Goal: Transaction & Acquisition: Purchase product/service

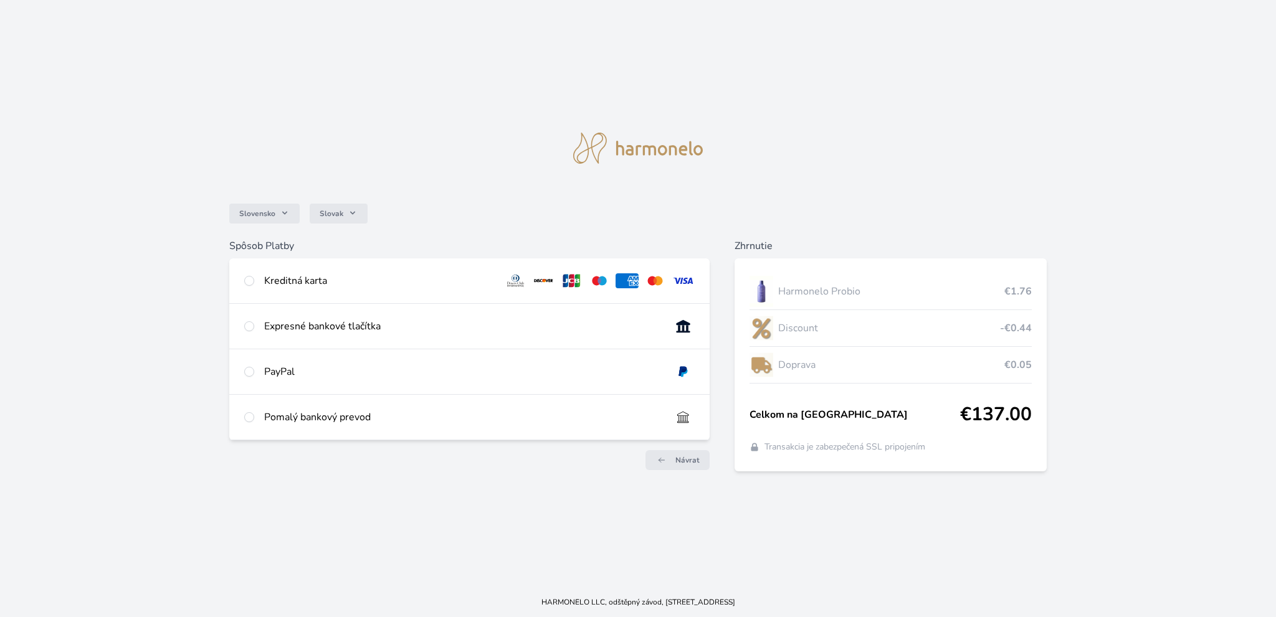
click at [305, 279] on div "Kreditná karta" at bounding box center [379, 280] width 230 height 15
radio input "true"
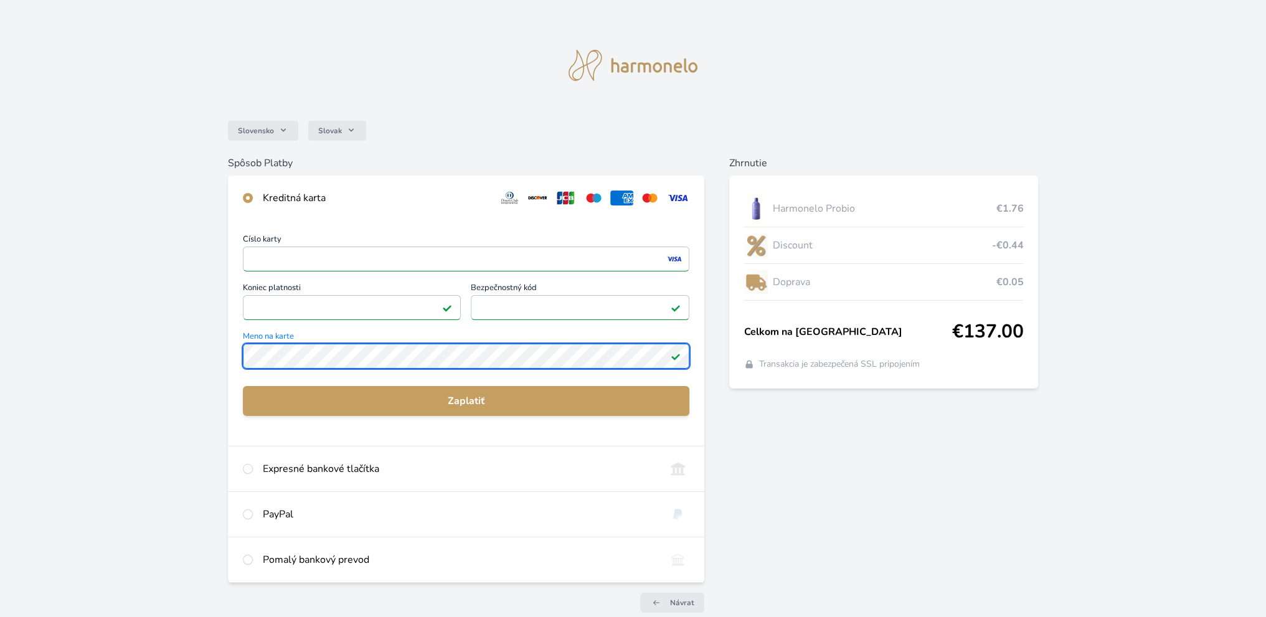
click at [226, 344] on div "Slovensko Slovak Spôsob Platby Kreditná karta Číslo karty <p>Your browser does …" at bounding box center [633, 324] width 1266 height 648
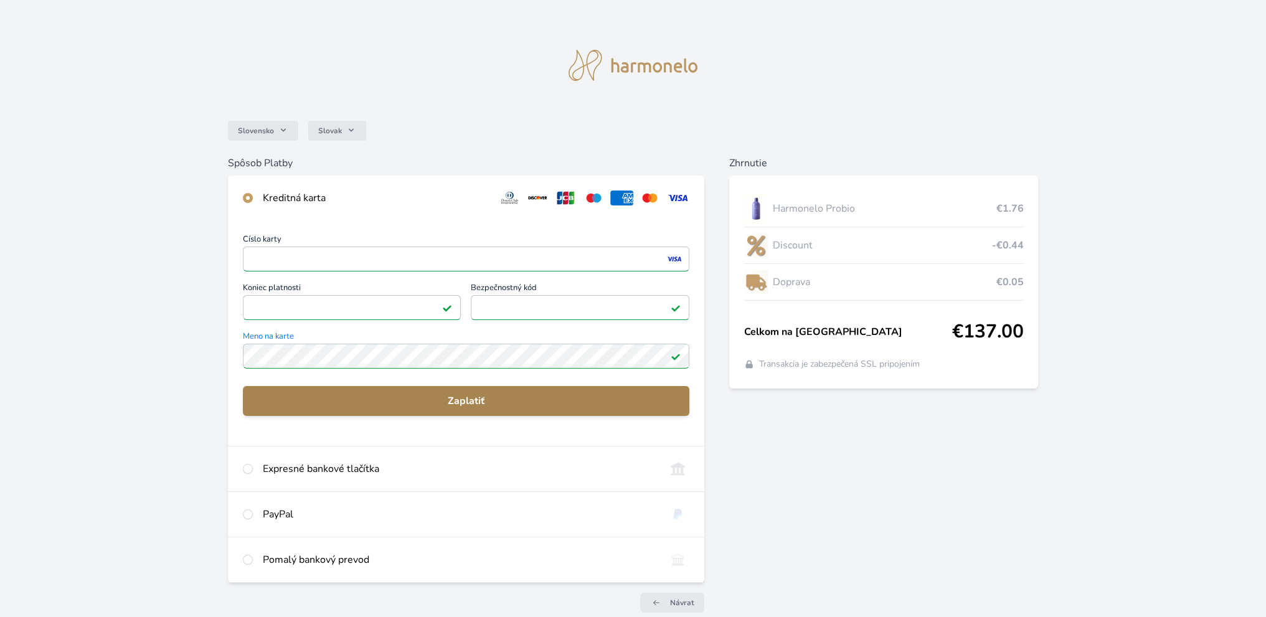
click at [472, 398] on span "Zaplatiť" at bounding box center [466, 401] width 427 height 15
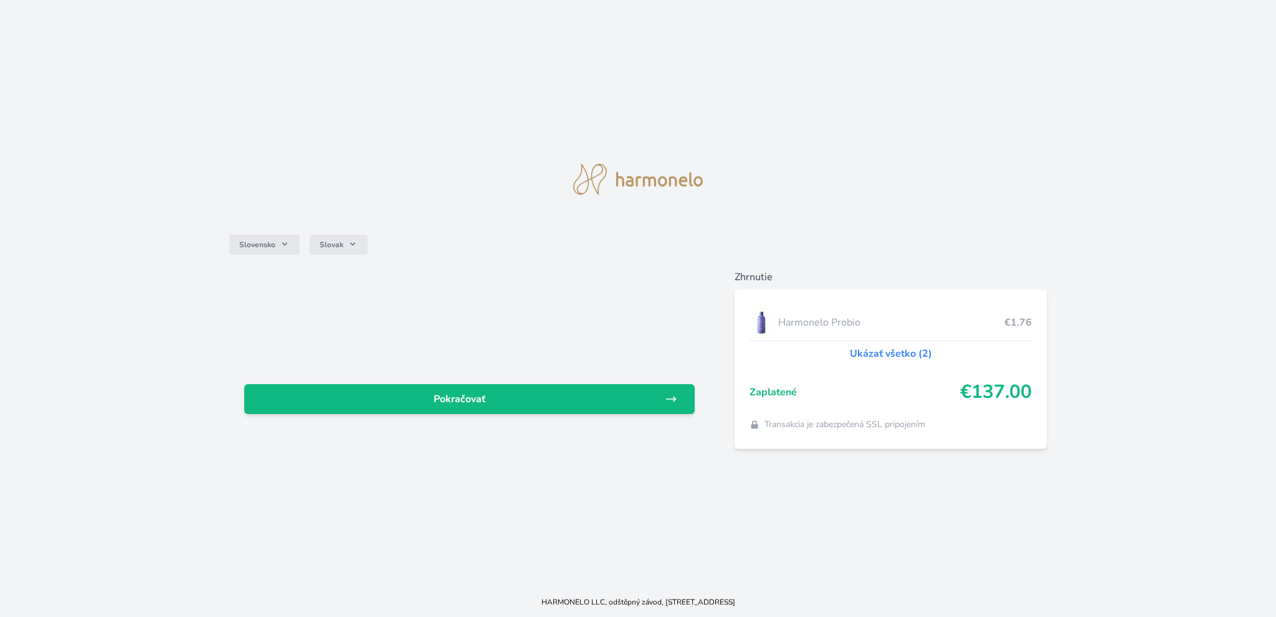
click at [472, 398] on span "Pokračovať" at bounding box center [459, 399] width 411 height 15
